Goal: Check status: Check status

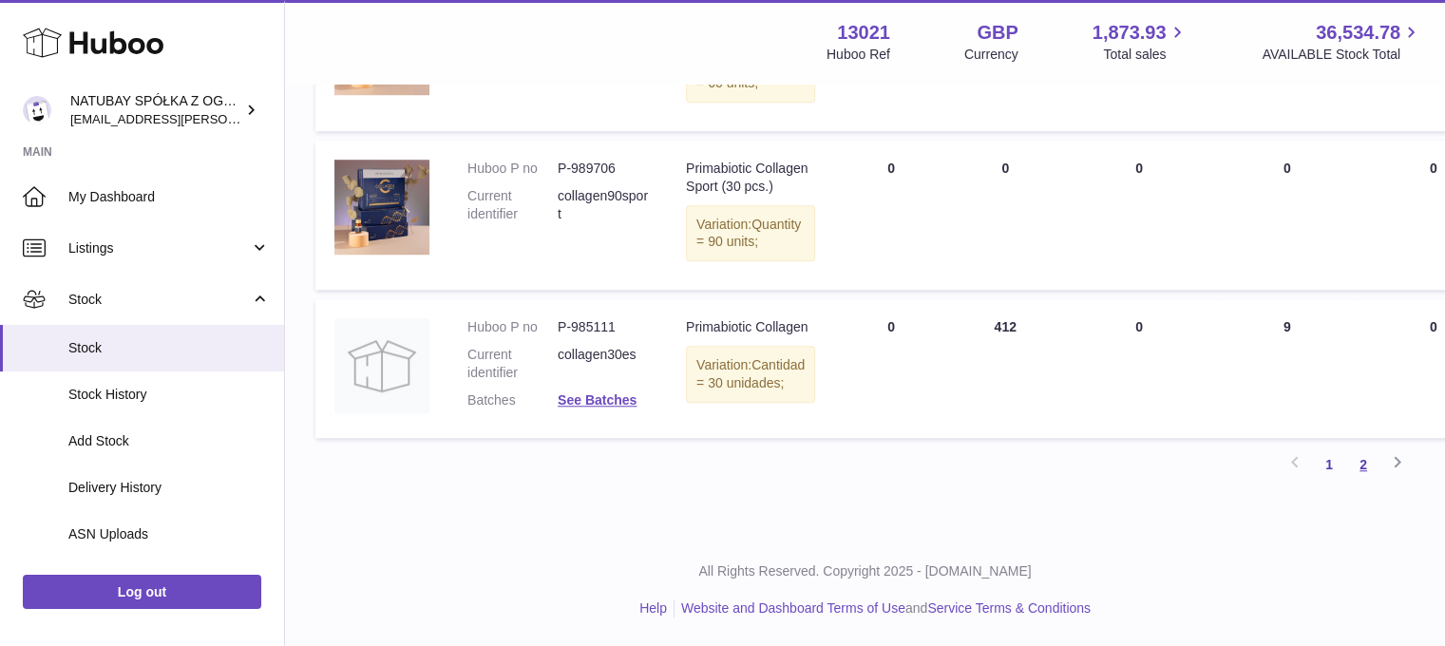
click at [1370, 482] on link "2" at bounding box center [1363, 464] width 34 height 34
click at [1372, 466] on link "2" at bounding box center [1363, 464] width 34 height 34
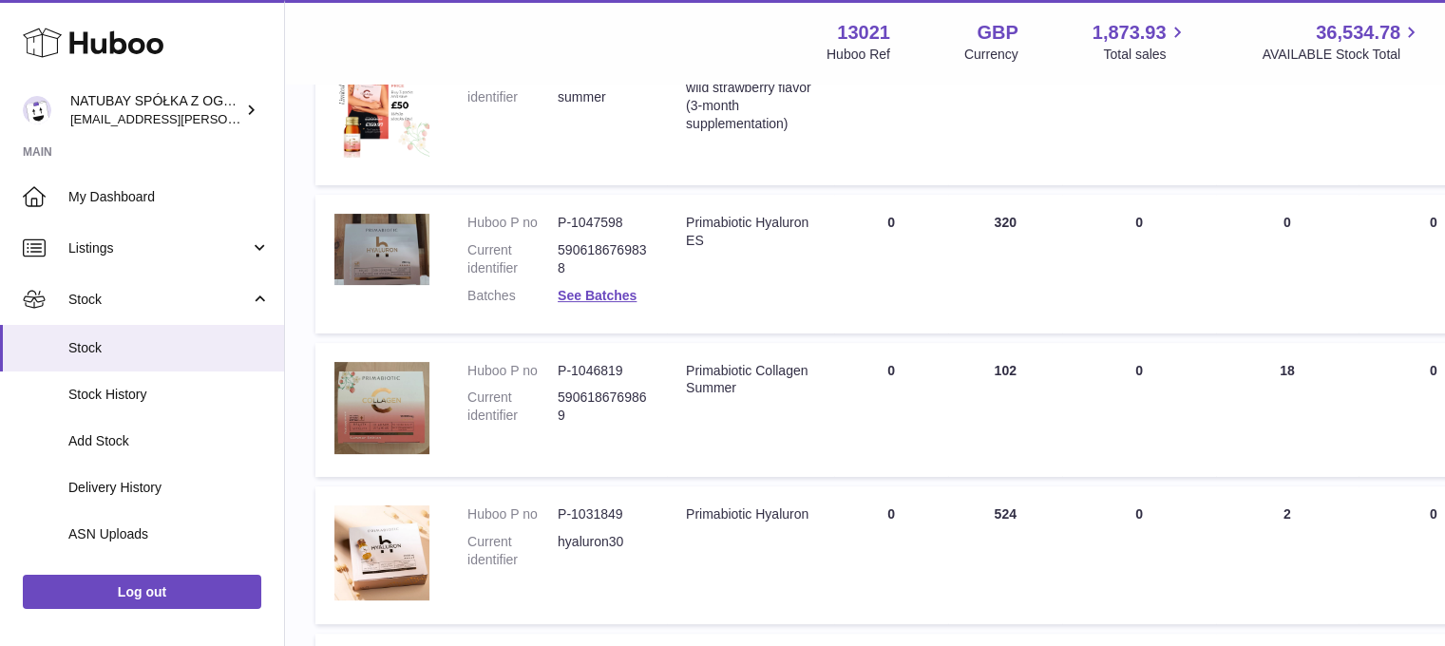
scroll to position [85, 0]
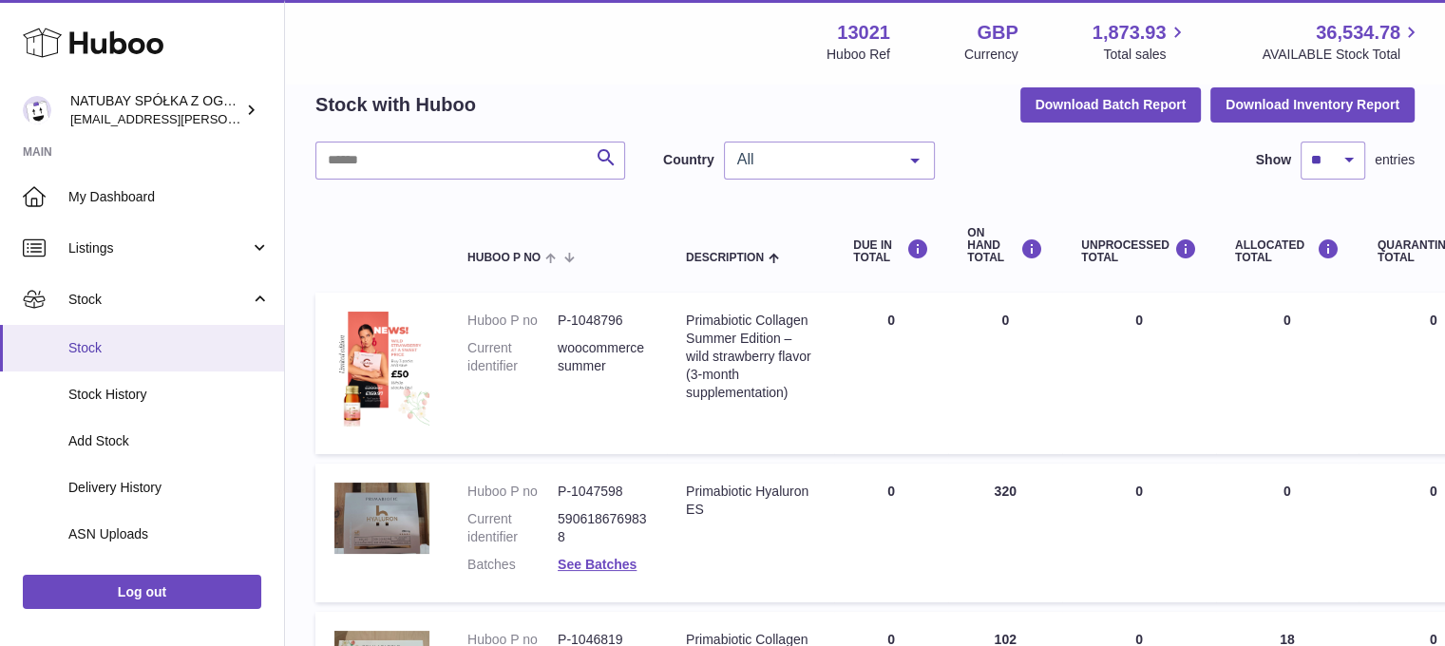
click at [132, 352] on span "Stock" at bounding box center [168, 348] width 201 height 18
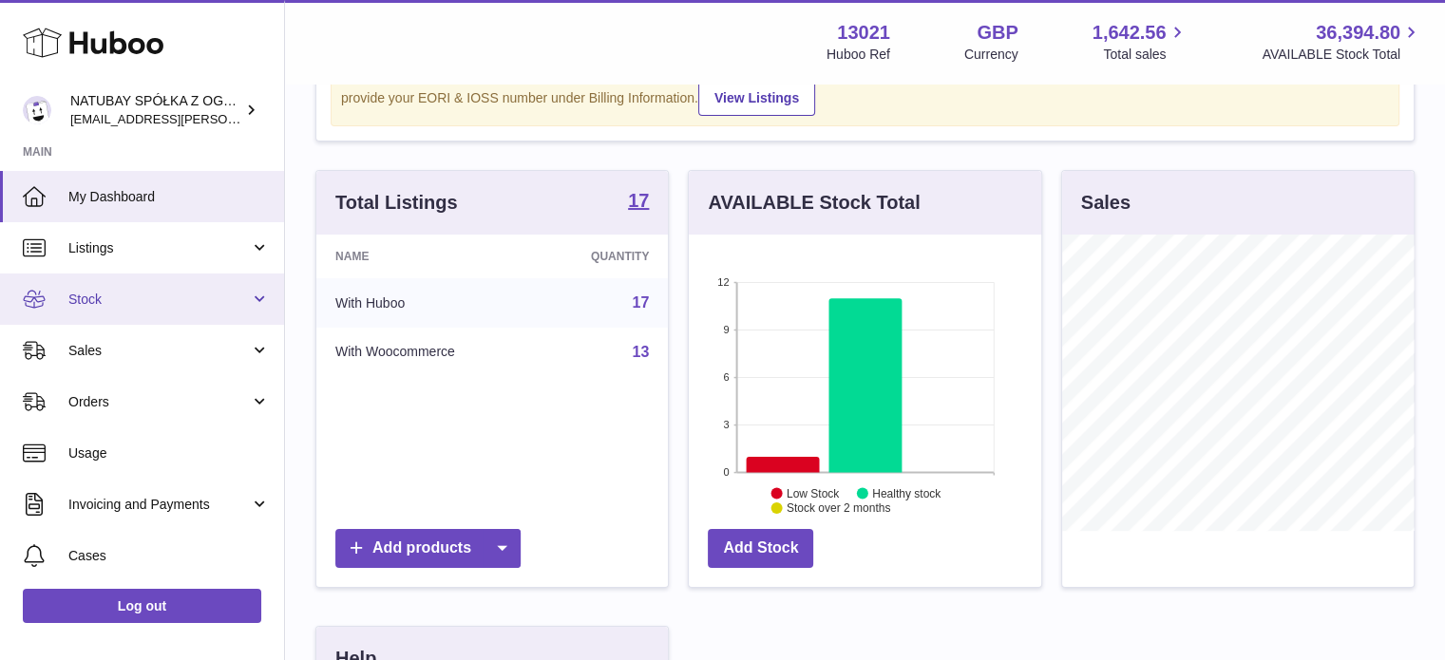
scroll to position [190, 0]
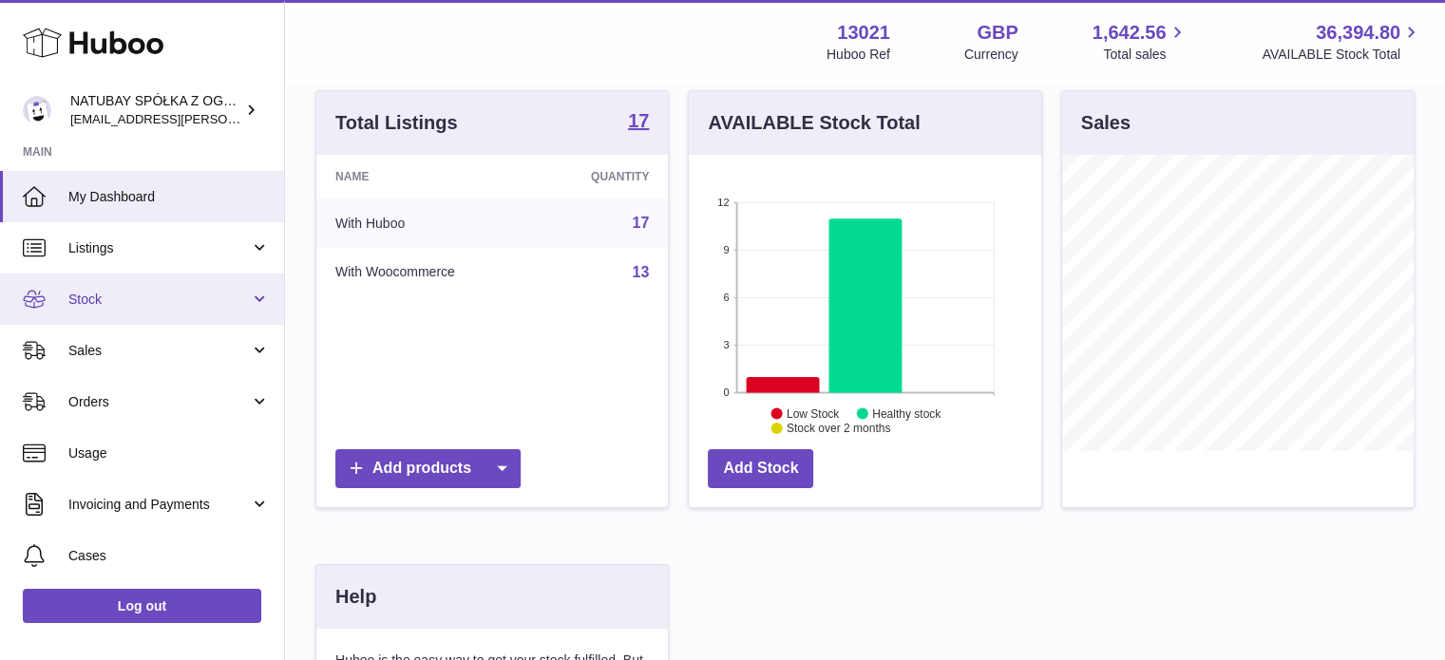
click at [69, 307] on link "Stock" at bounding box center [142, 299] width 284 height 51
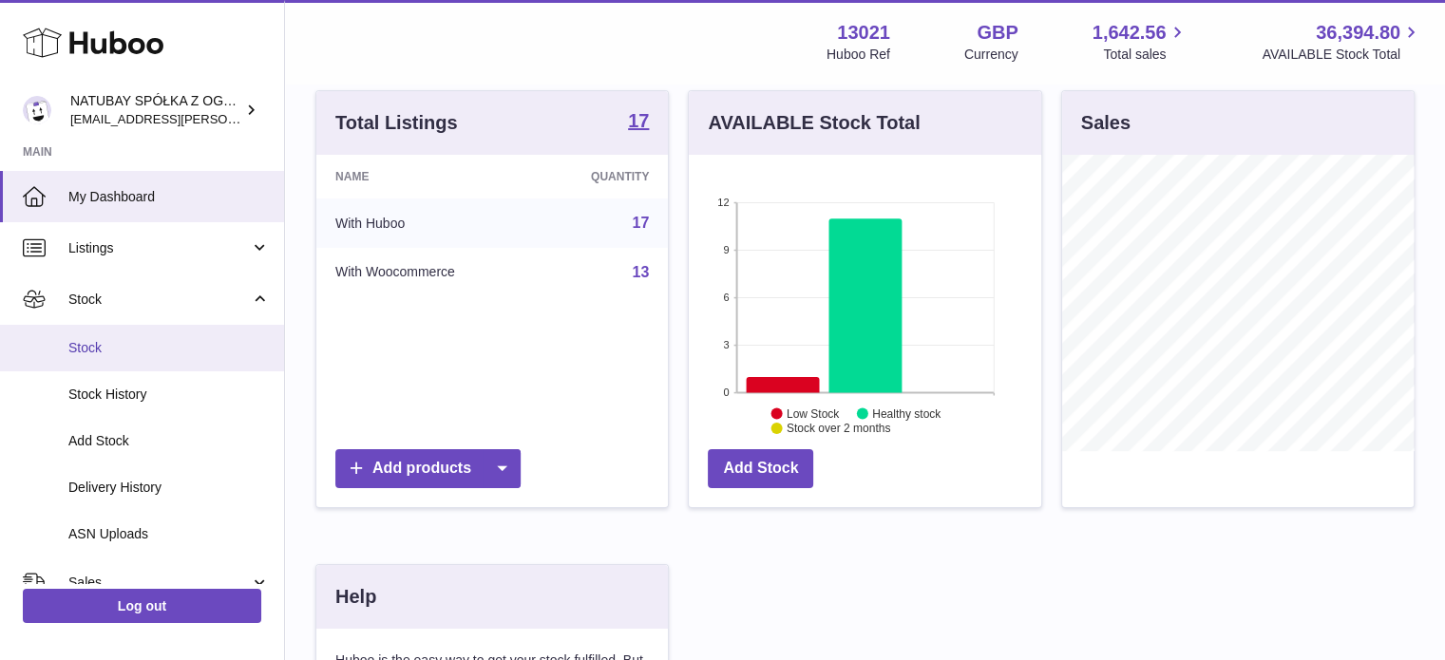
click at [138, 346] on span "Stock" at bounding box center [168, 348] width 201 height 18
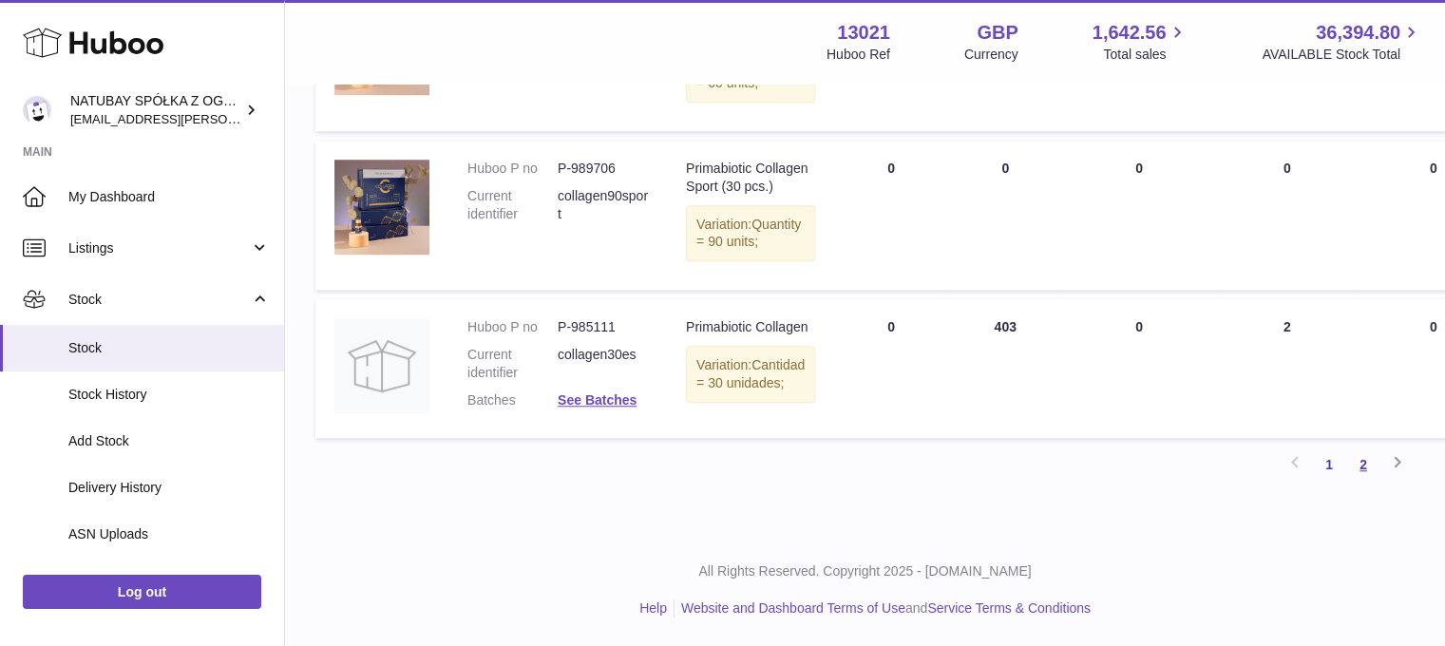
click at [1364, 482] on link "2" at bounding box center [1363, 464] width 34 height 34
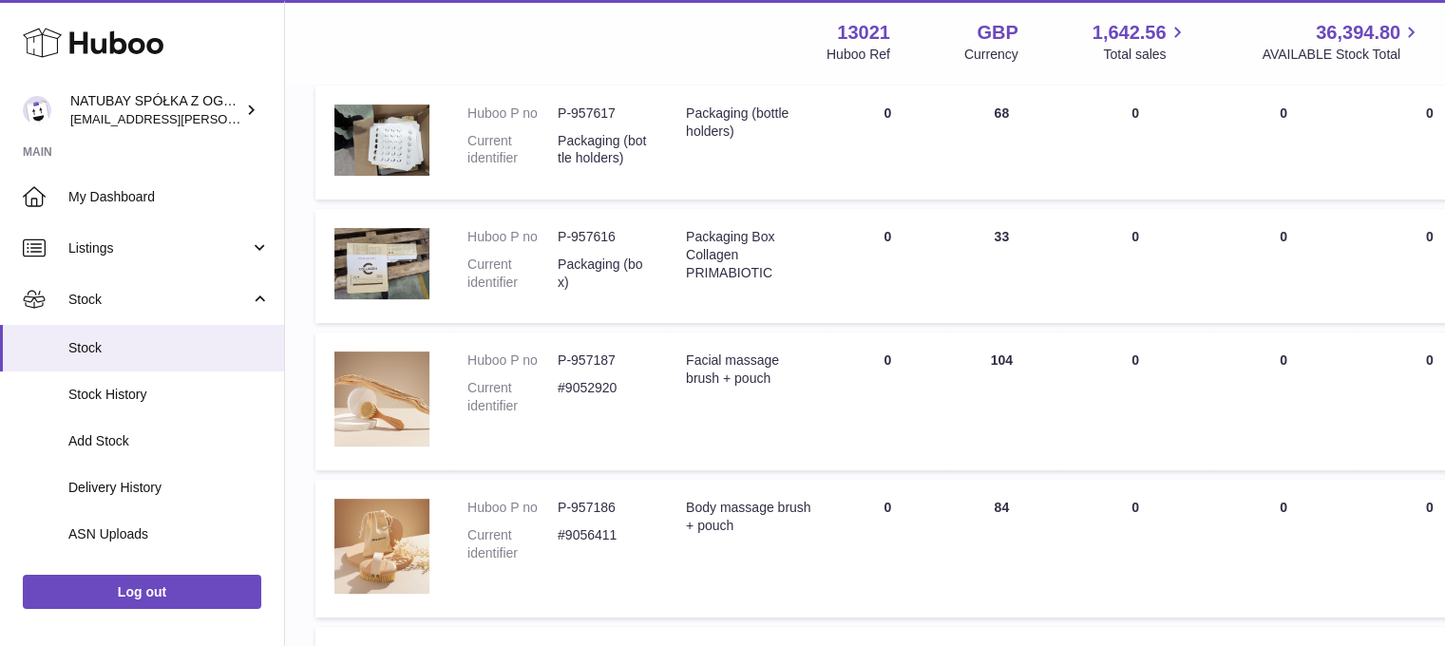
scroll to position [915, 0]
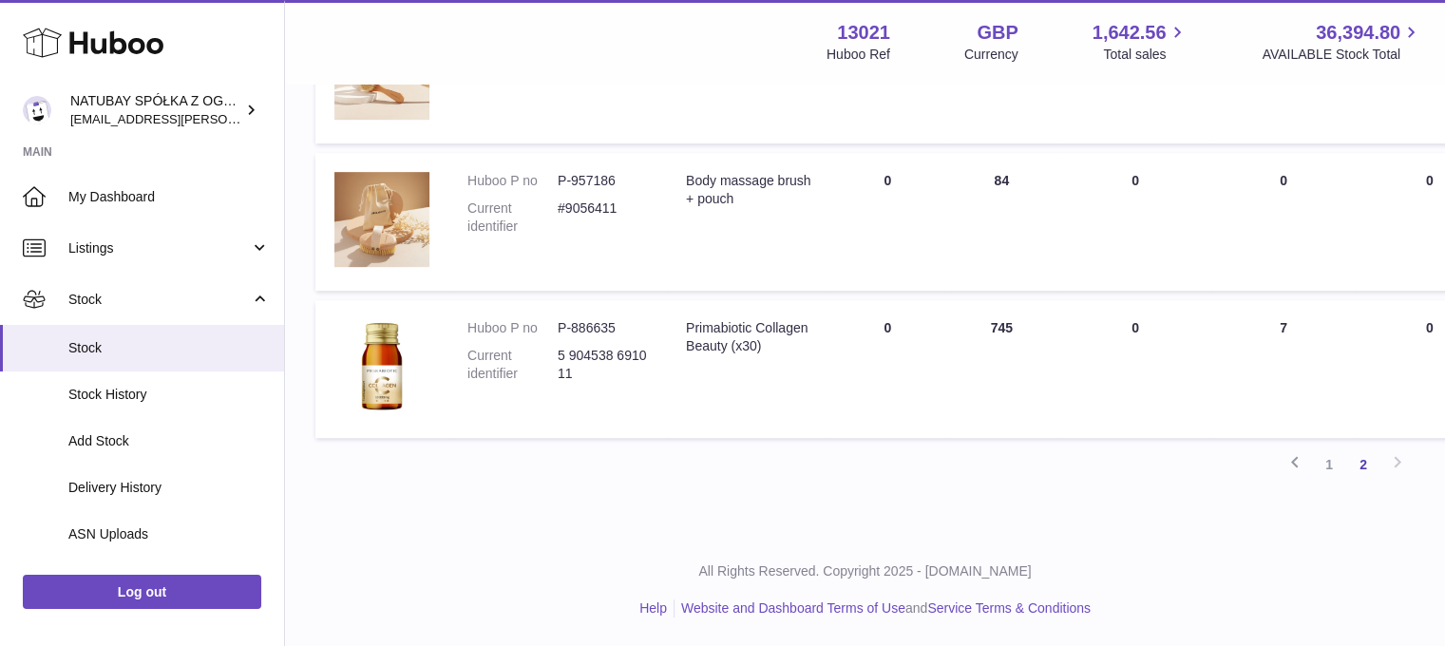
drag, startPoint x: 953, startPoint y: 327, endPoint x: 990, endPoint y: 333, distance: 37.6
click at [985, 332] on td "ON HAND Total 745" at bounding box center [1001, 369] width 114 height 138
click at [995, 315] on td "ON HAND Total 745" at bounding box center [1001, 369] width 114 height 138
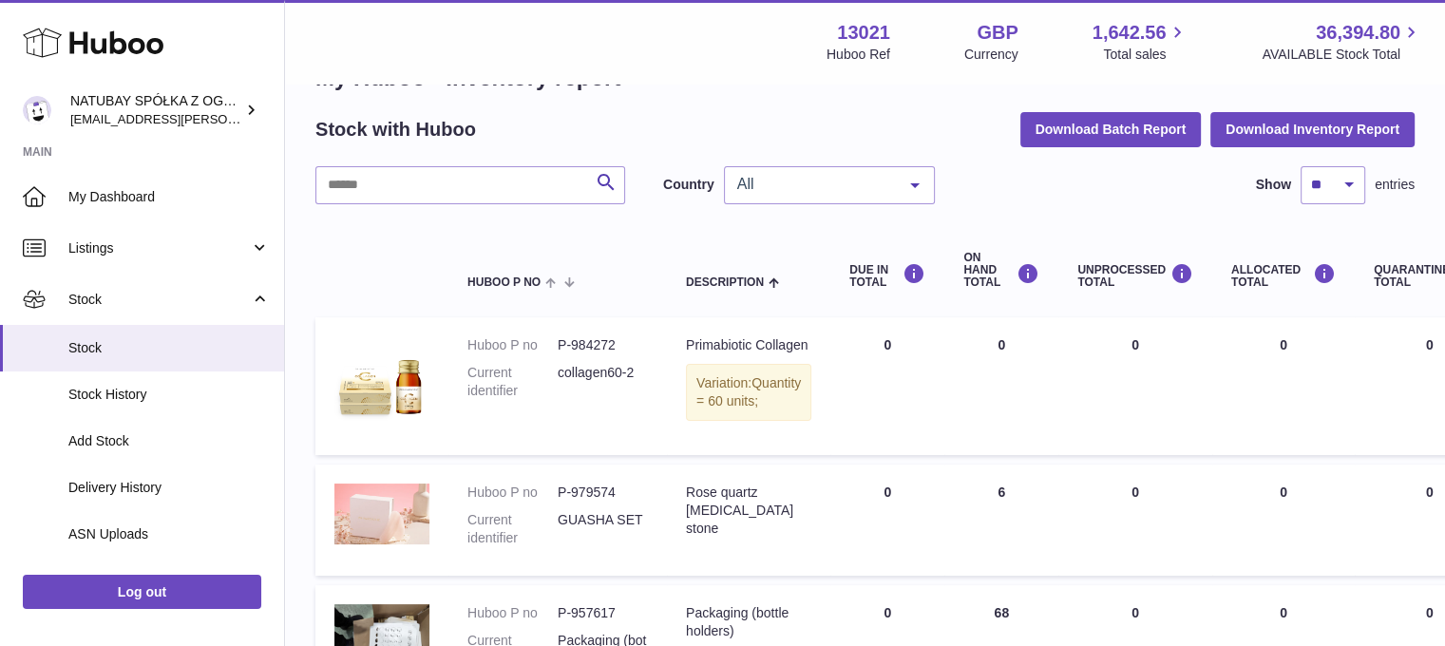
scroll to position [60, 0]
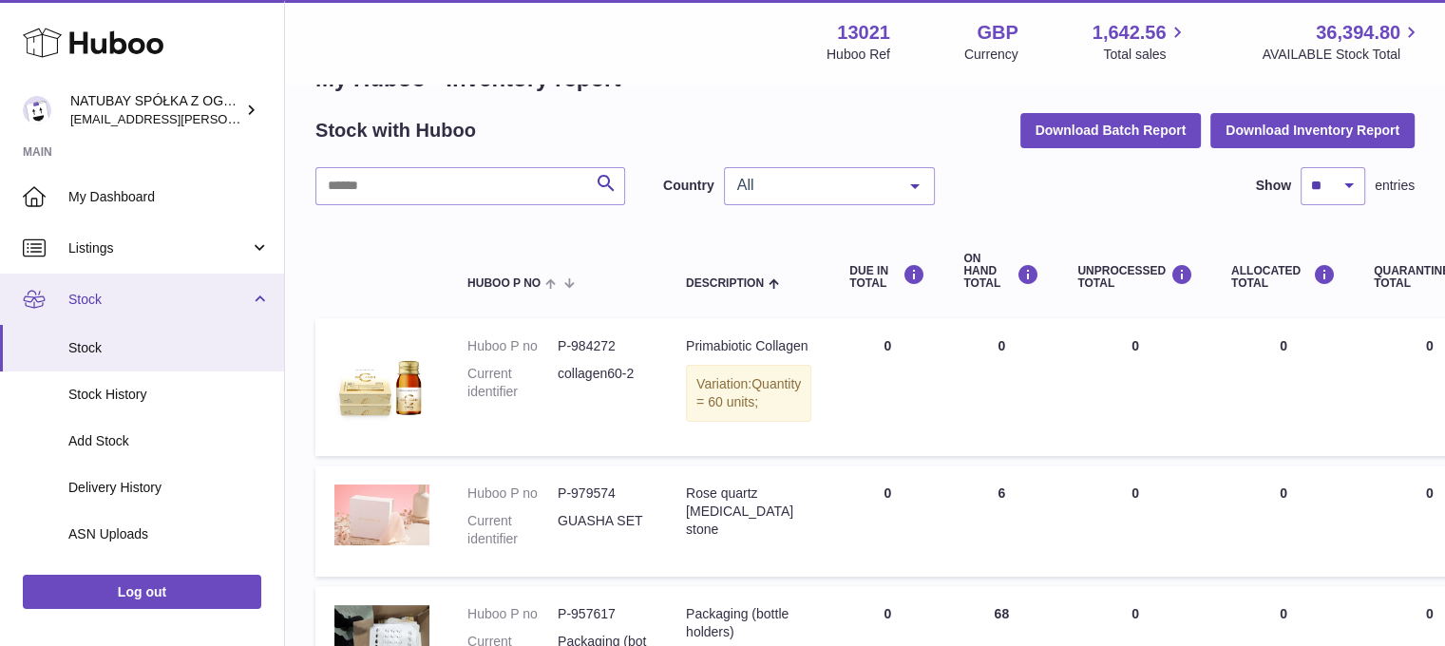
click at [160, 299] on span "Stock" at bounding box center [158, 300] width 181 height 18
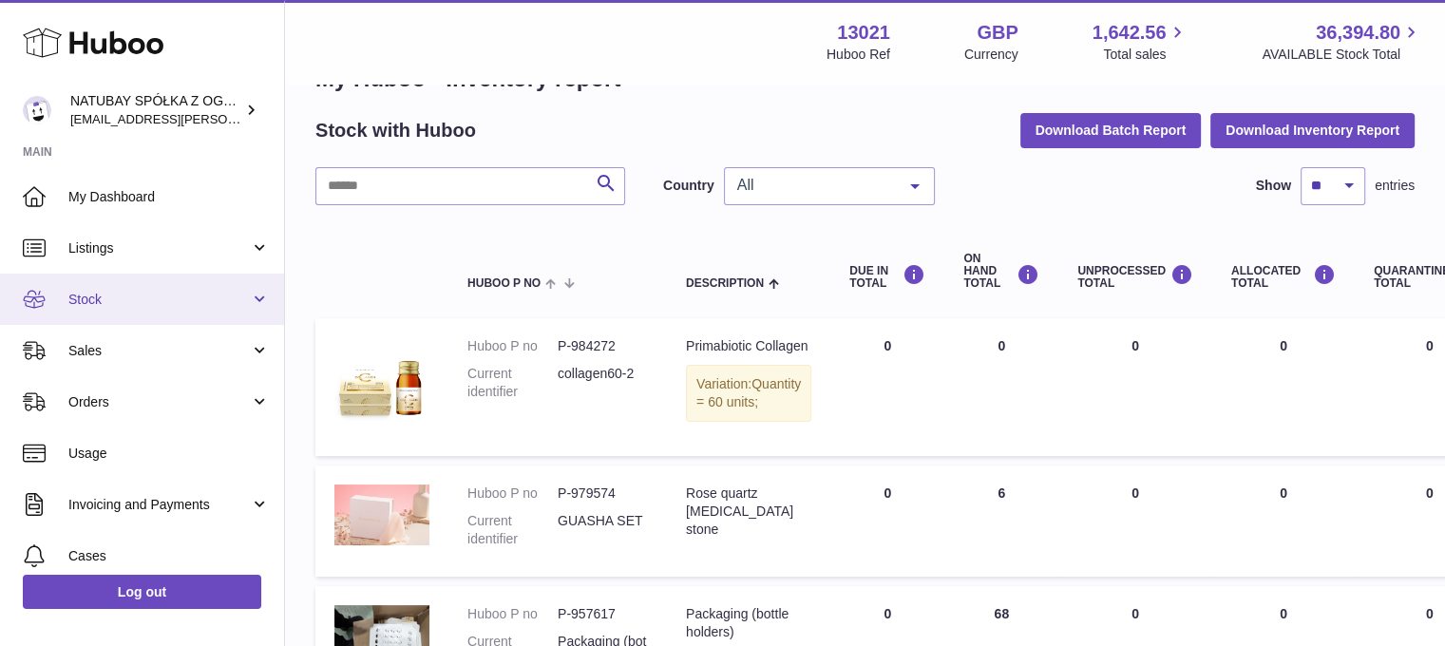
click at [118, 308] on link "Stock" at bounding box center [142, 299] width 284 height 51
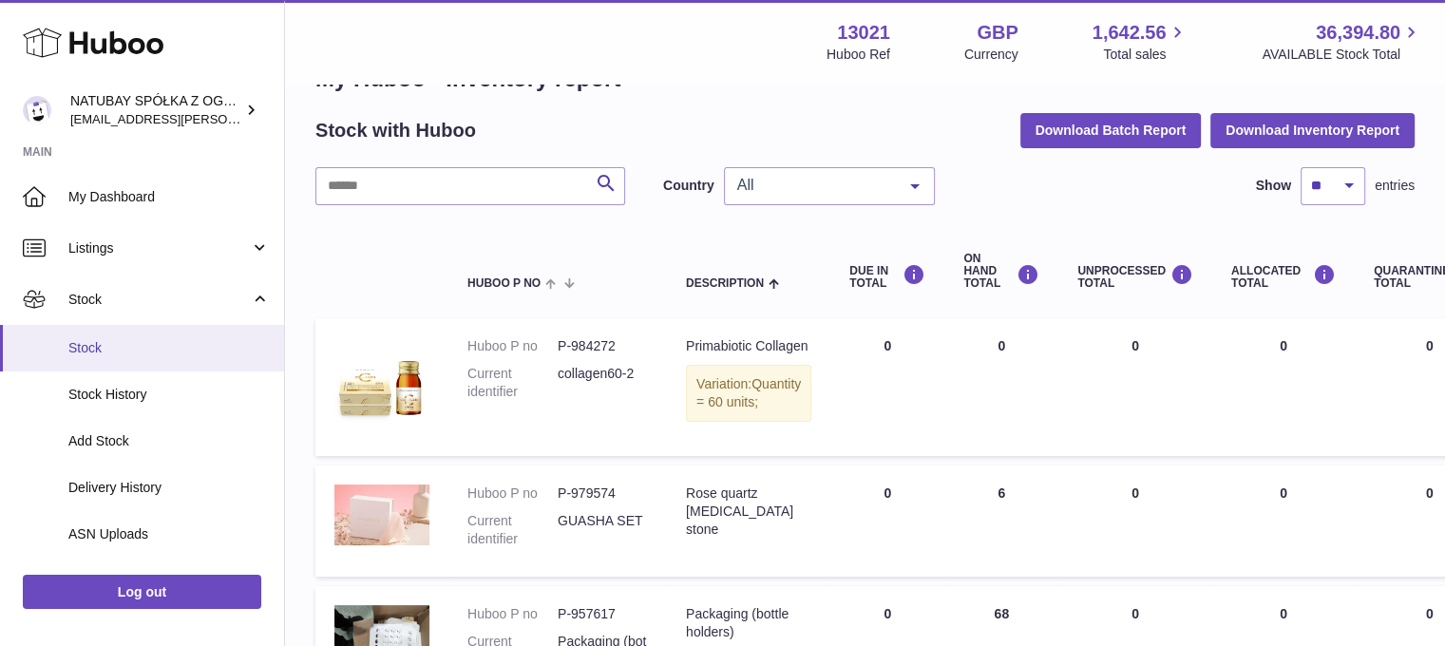
click at [110, 350] on span "Stock" at bounding box center [168, 348] width 201 height 18
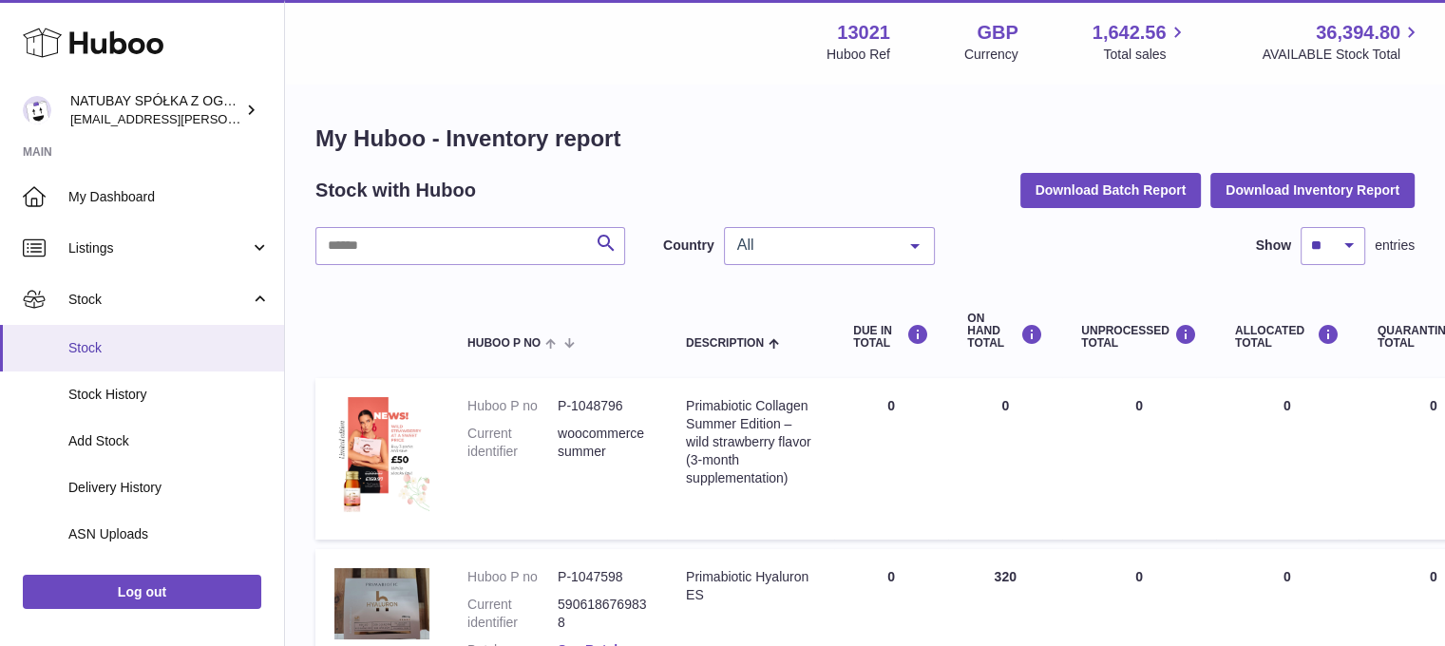
click at [180, 335] on link "Stock" at bounding box center [142, 348] width 284 height 47
